Goal: Task Accomplishment & Management: Use online tool/utility

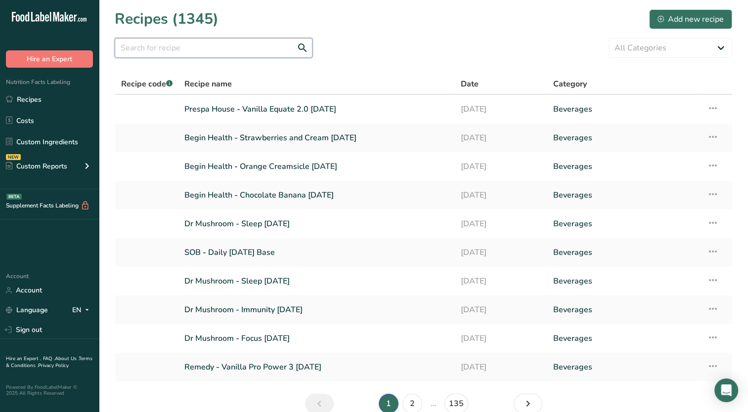
click at [232, 55] on input "text" at bounding box center [214, 48] width 198 height 20
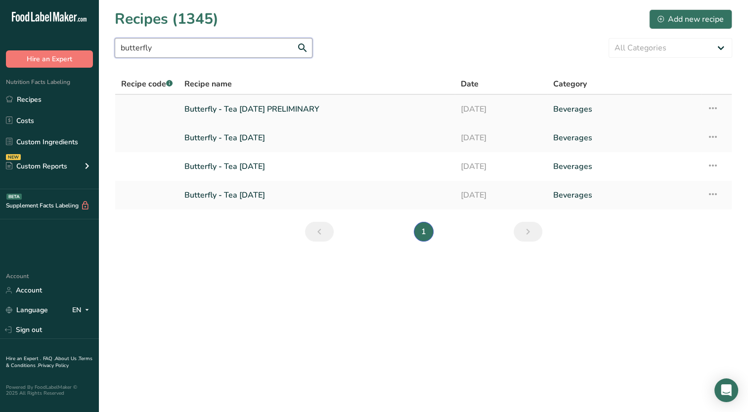
type input "butterfly"
click at [265, 108] on link "Butterfly - Tea 07-22-2025 PRELIMINARY" at bounding box center [316, 109] width 264 height 21
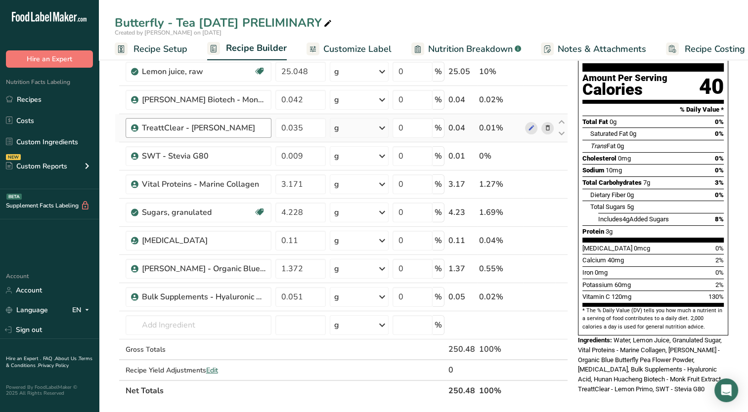
scroll to position [99, 0]
click at [528, 270] on icon at bounding box center [531, 269] width 7 height 10
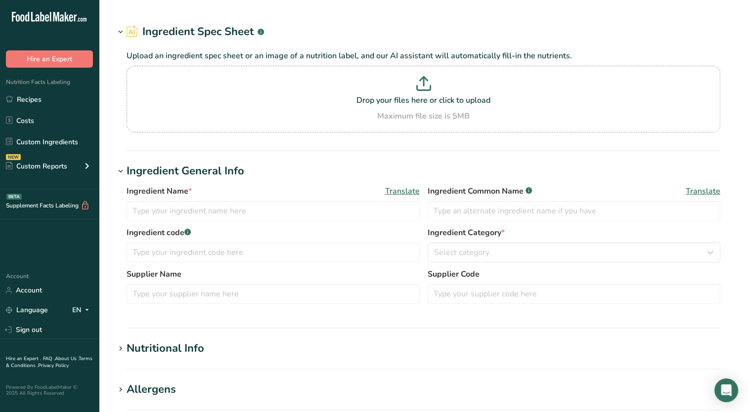
type input "[PERSON_NAME] - Organic Blue Butterfly Pea Flower Powder"
type input "100"
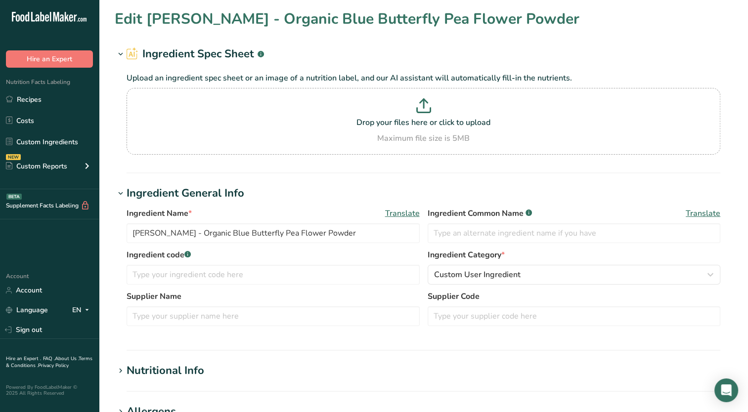
type input "334"
type KJ "1397.5"
type Fat "3.6"
type Fat "0"
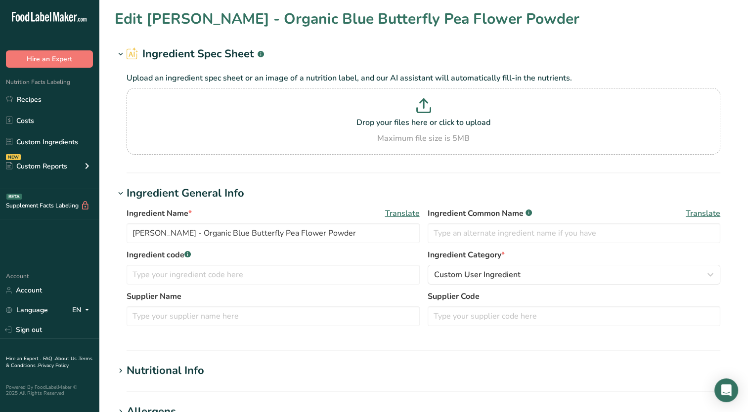
type input "0"
type input "120"
type Carbohydrates "66.8"
type Fiber "3.1"
type Sugars "2.5"
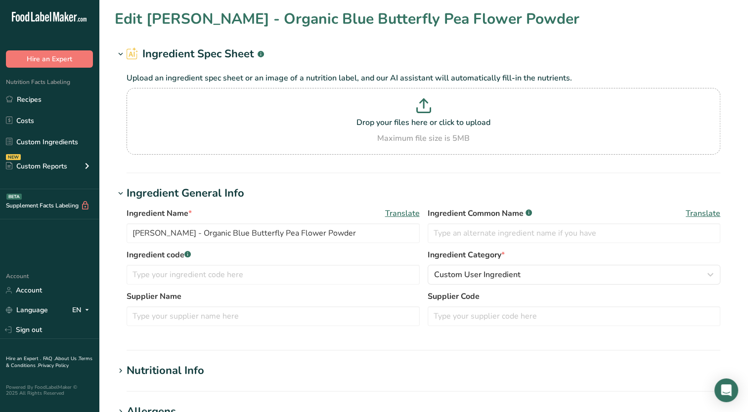
type Sugars "0"
type input "8.6"
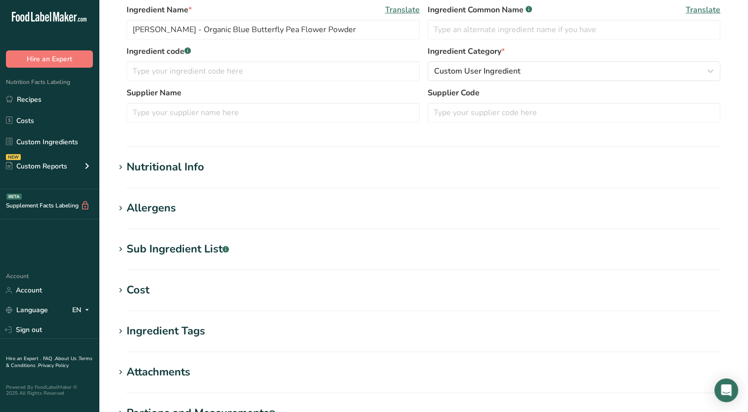
scroll to position [198, 0]
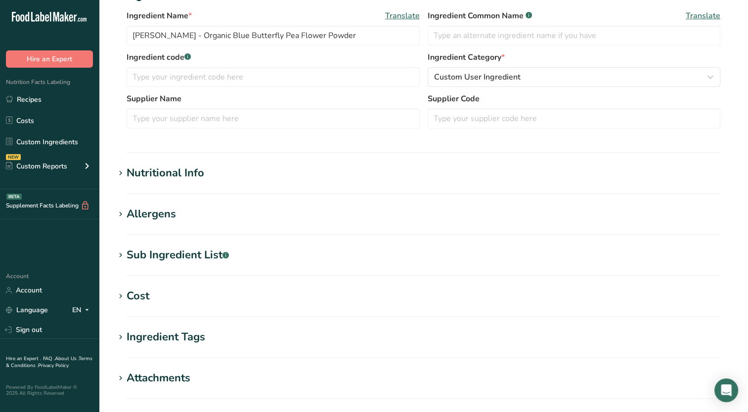
click at [120, 170] on icon at bounding box center [120, 174] width 9 height 14
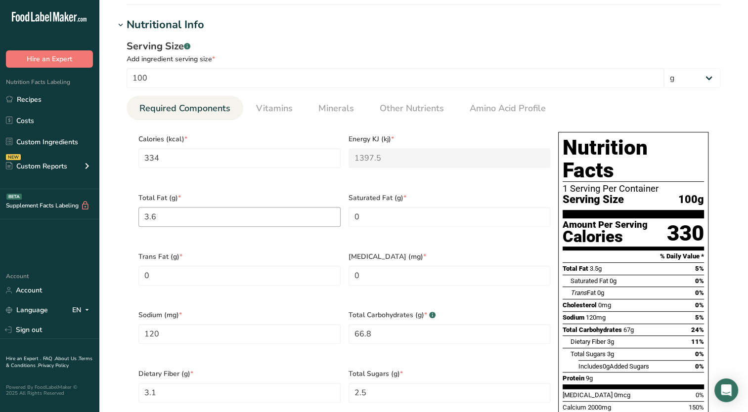
scroll to position [396, 0]
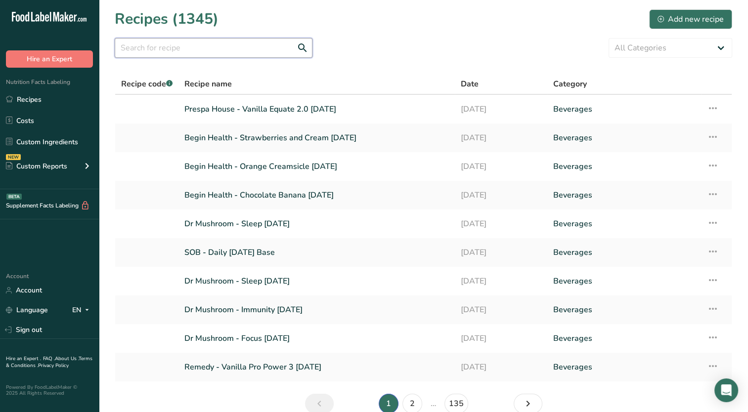
click at [207, 52] on input "text" at bounding box center [214, 48] width 198 height 20
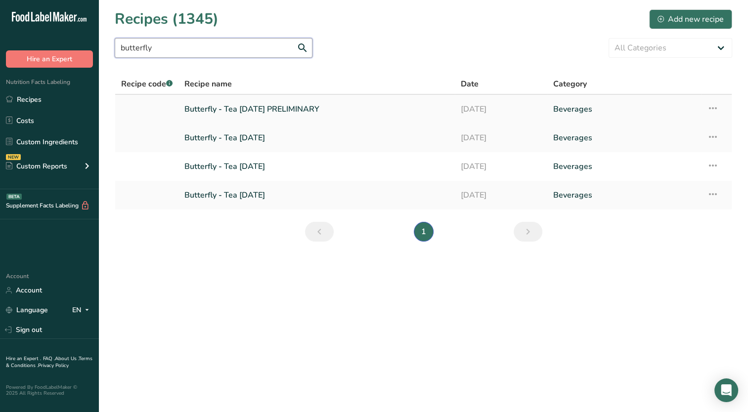
type input "butterfly"
click at [225, 112] on link "Butterfly - Tea 07-22-2025 PRELIMINARY" at bounding box center [316, 109] width 264 height 21
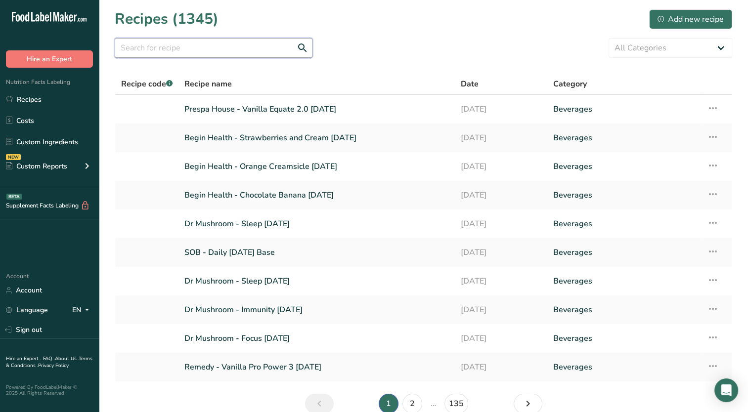
click at [223, 53] on input "text" at bounding box center [214, 48] width 198 height 20
type input "butterfly"
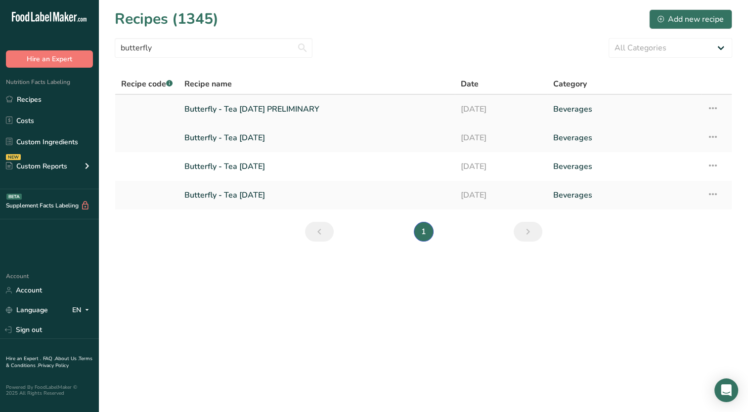
click at [235, 99] on link "Butterfly - Tea [DATE] PRELIMINARY" at bounding box center [316, 109] width 264 height 21
